Goal: Task Accomplishment & Management: Use online tool/utility

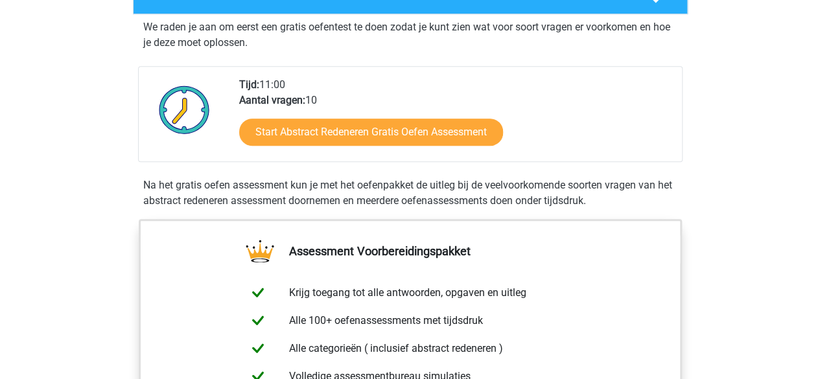
scroll to position [259, 0]
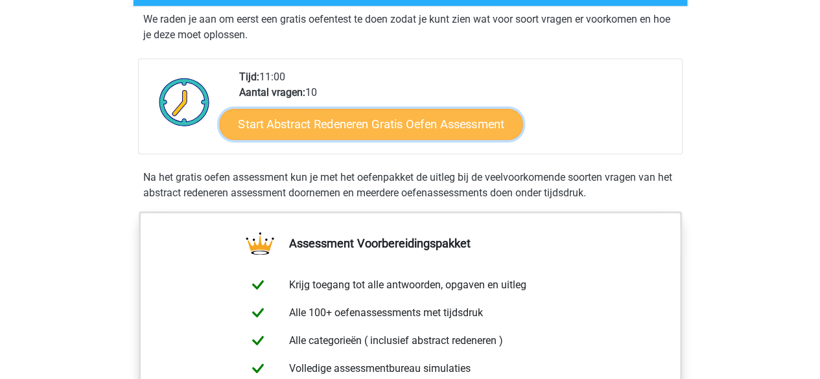
click at [290, 124] on link "Start Abstract Redeneren Gratis Oefen Assessment" at bounding box center [370, 123] width 303 height 31
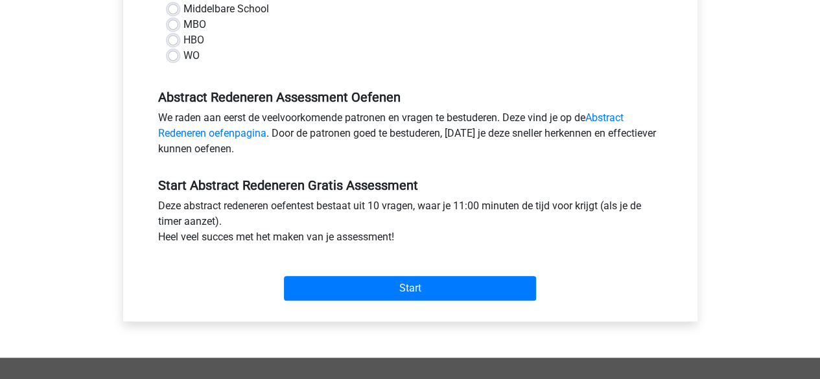
scroll to position [259, 0]
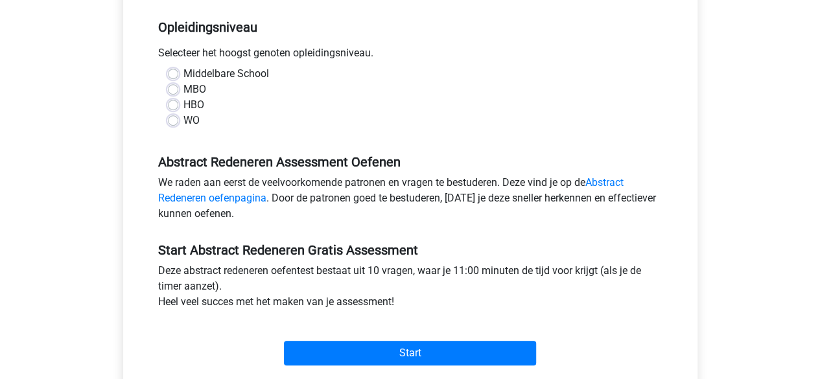
click at [183, 108] on label "HBO" at bounding box center [193, 105] width 21 height 16
click at [174, 108] on input "HBO" at bounding box center [173, 103] width 10 height 13
radio input "true"
click at [183, 121] on label "WO" at bounding box center [191, 121] width 16 height 16
click at [175, 121] on input "WO" at bounding box center [173, 119] width 10 height 13
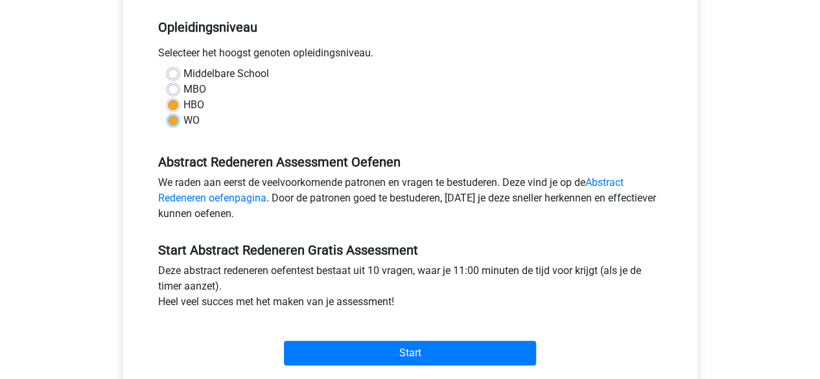
radio input "true"
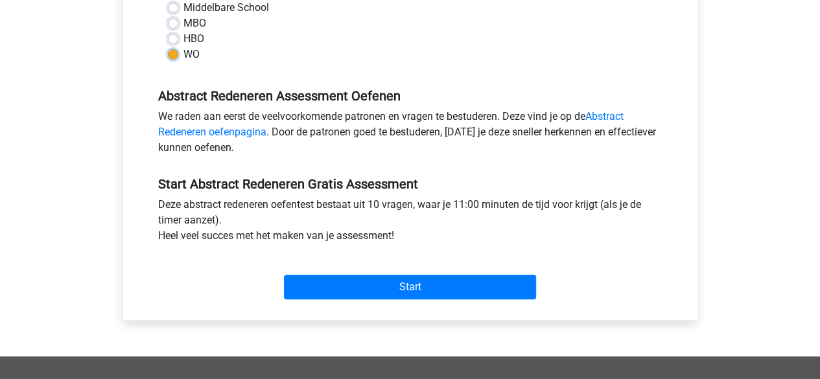
scroll to position [389, 0]
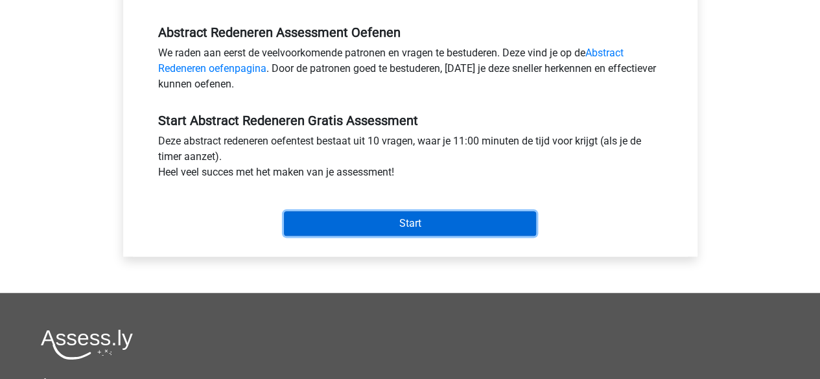
click at [351, 219] on input "Start" at bounding box center [410, 223] width 252 height 25
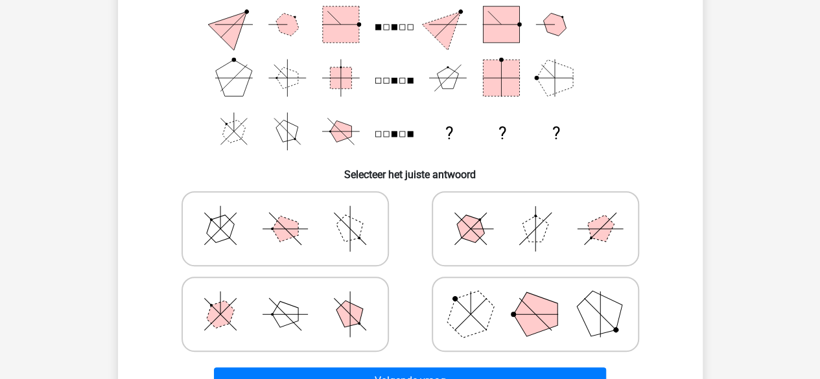
scroll to position [195, 0]
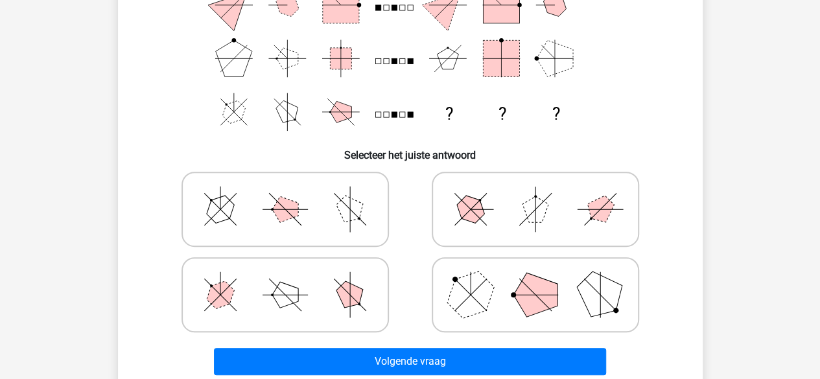
click at [488, 285] on polygon at bounding box center [470, 295] width 62 height 62
click at [536, 279] on input "radio" at bounding box center [540, 274] width 8 height 8
radio input "true"
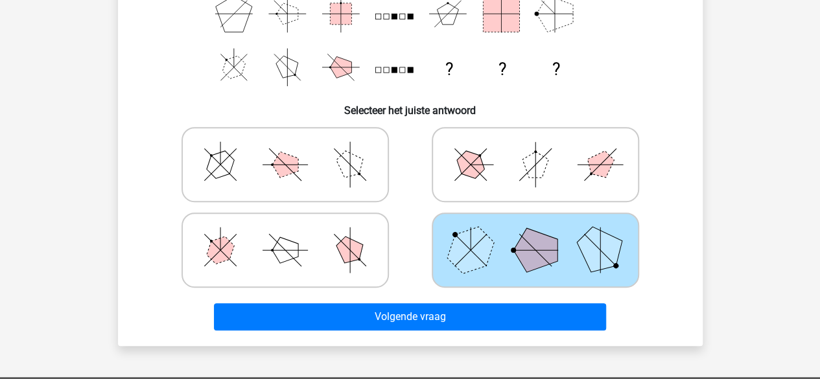
scroll to position [259, 0]
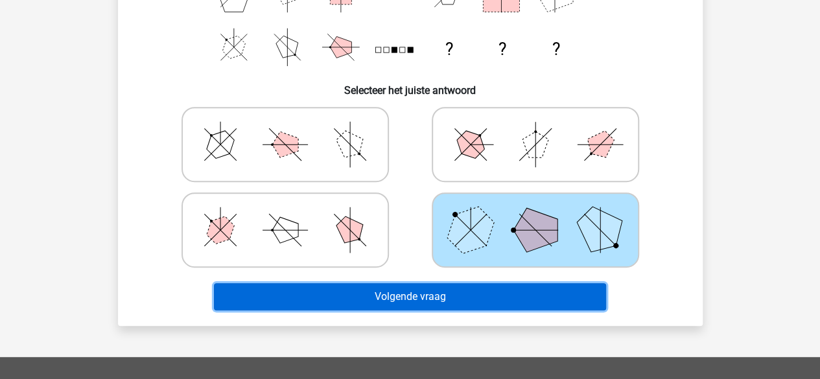
click at [473, 303] on button "Volgende vraag" at bounding box center [410, 296] width 392 height 27
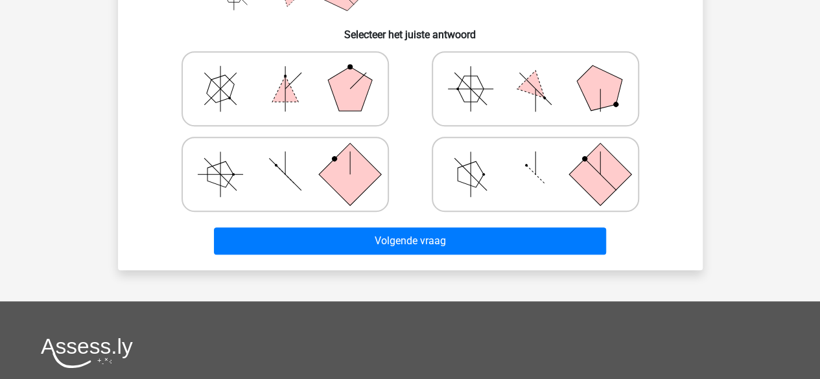
scroll to position [324, 0]
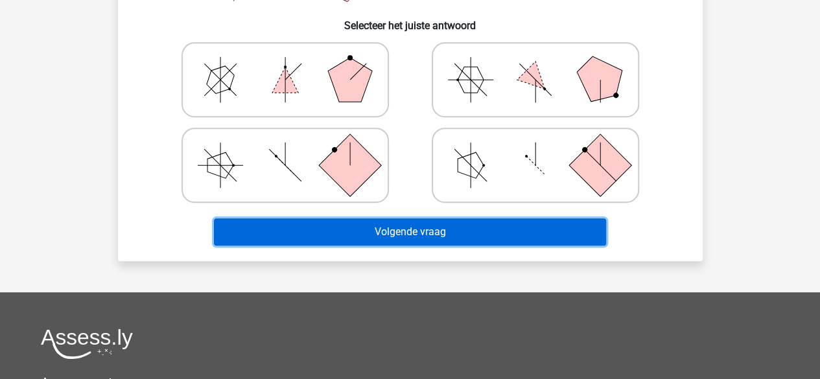
click at [476, 235] on button "Volgende vraag" at bounding box center [410, 231] width 392 height 27
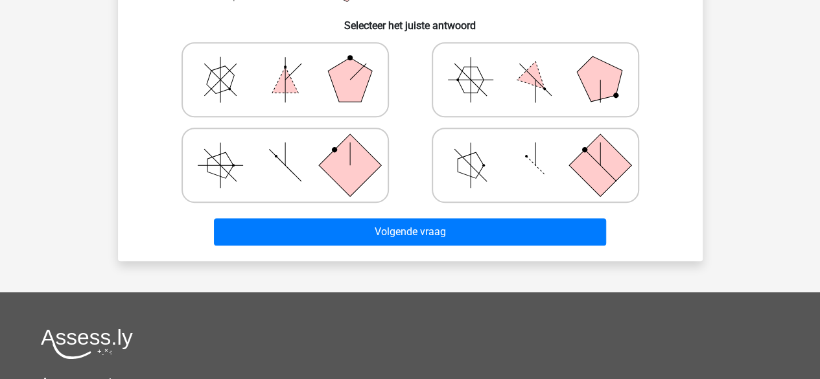
click at [520, 174] on icon at bounding box center [535, 165] width 195 height 65
click at [536, 149] on input "radio" at bounding box center [540, 145] width 8 height 8
radio input "true"
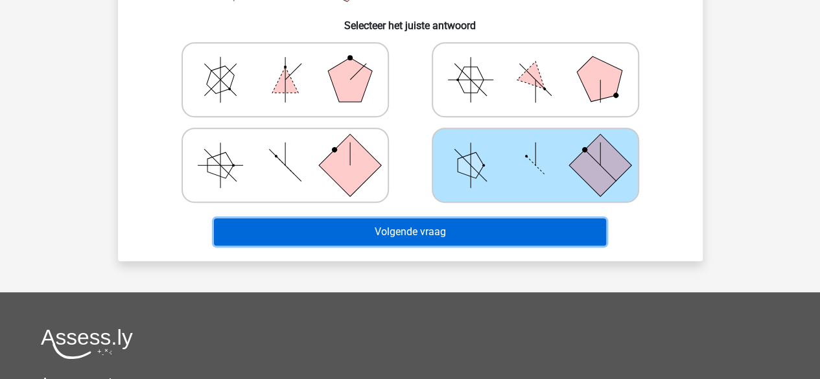
click at [472, 235] on button "Volgende vraag" at bounding box center [410, 231] width 392 height 27
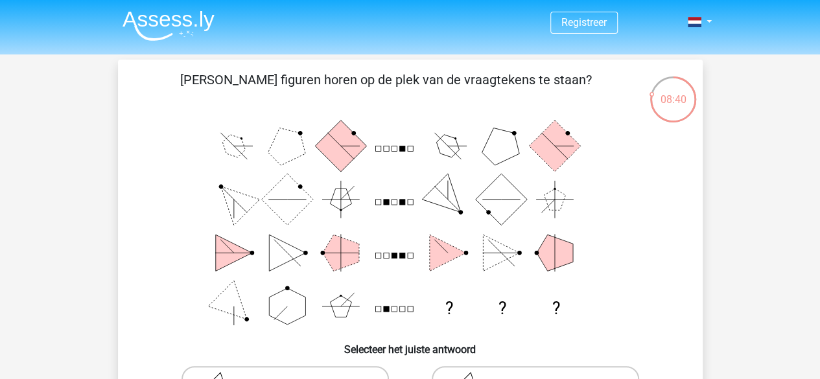
scroll to position [195, 0]
